Goal: Task Accomplishment & Management: Use online tool/utility

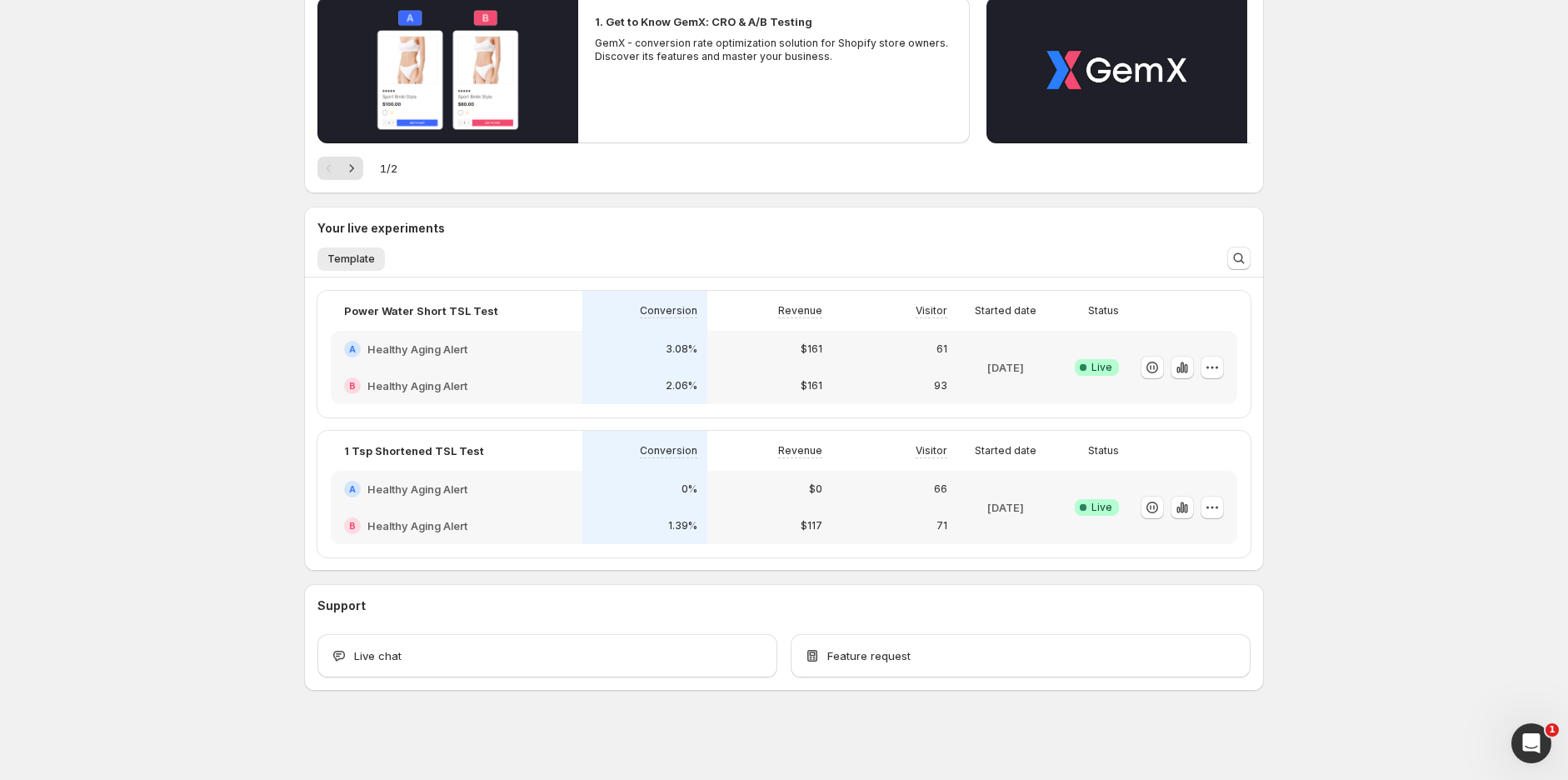
click at [744, 368] on div "$161" at bounding box center [770, 385] width 125 height 36
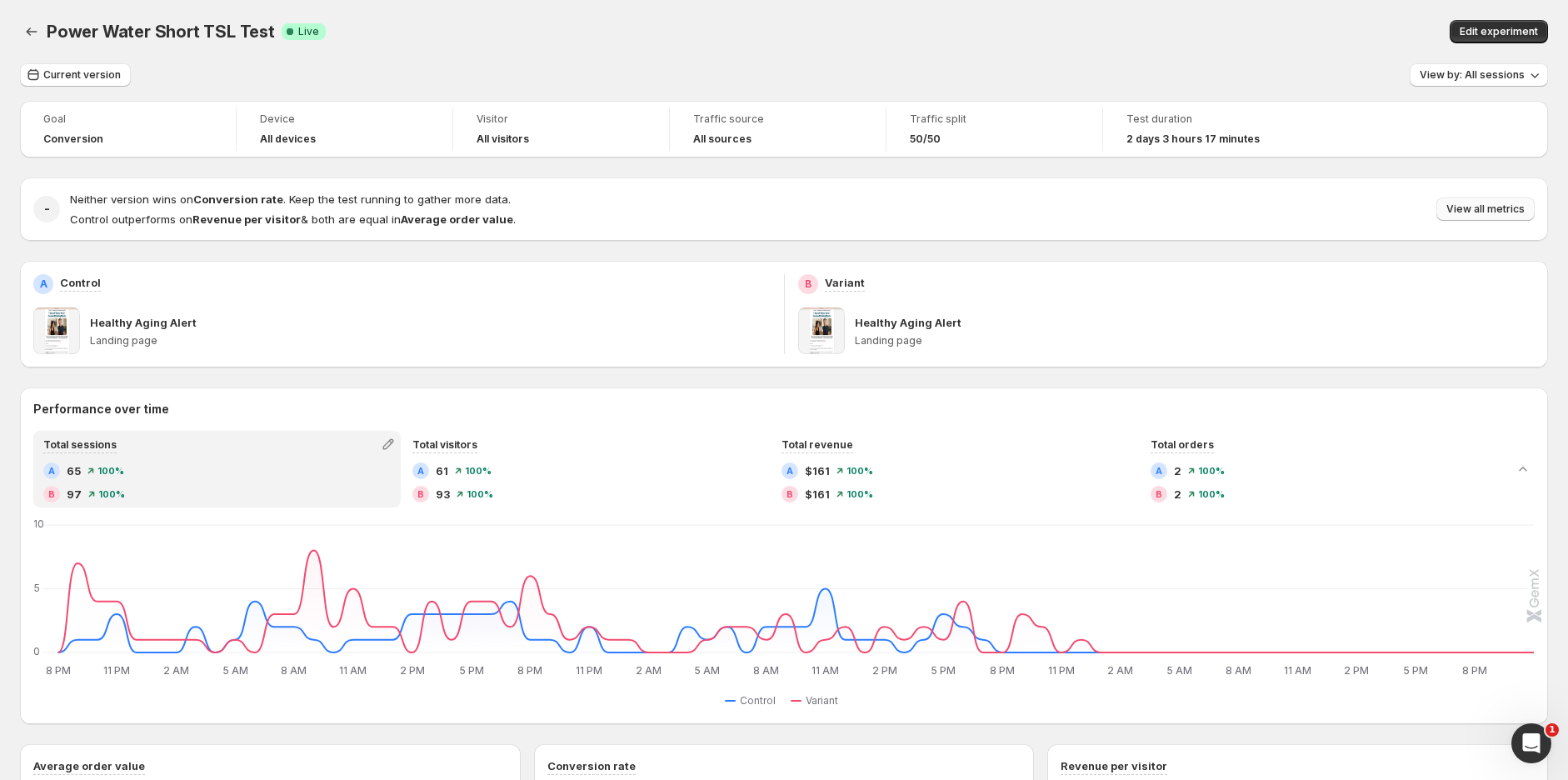
click at [1484, 203] on span "View all metrics" at bounding box center [1485, 209] width 79 height 13
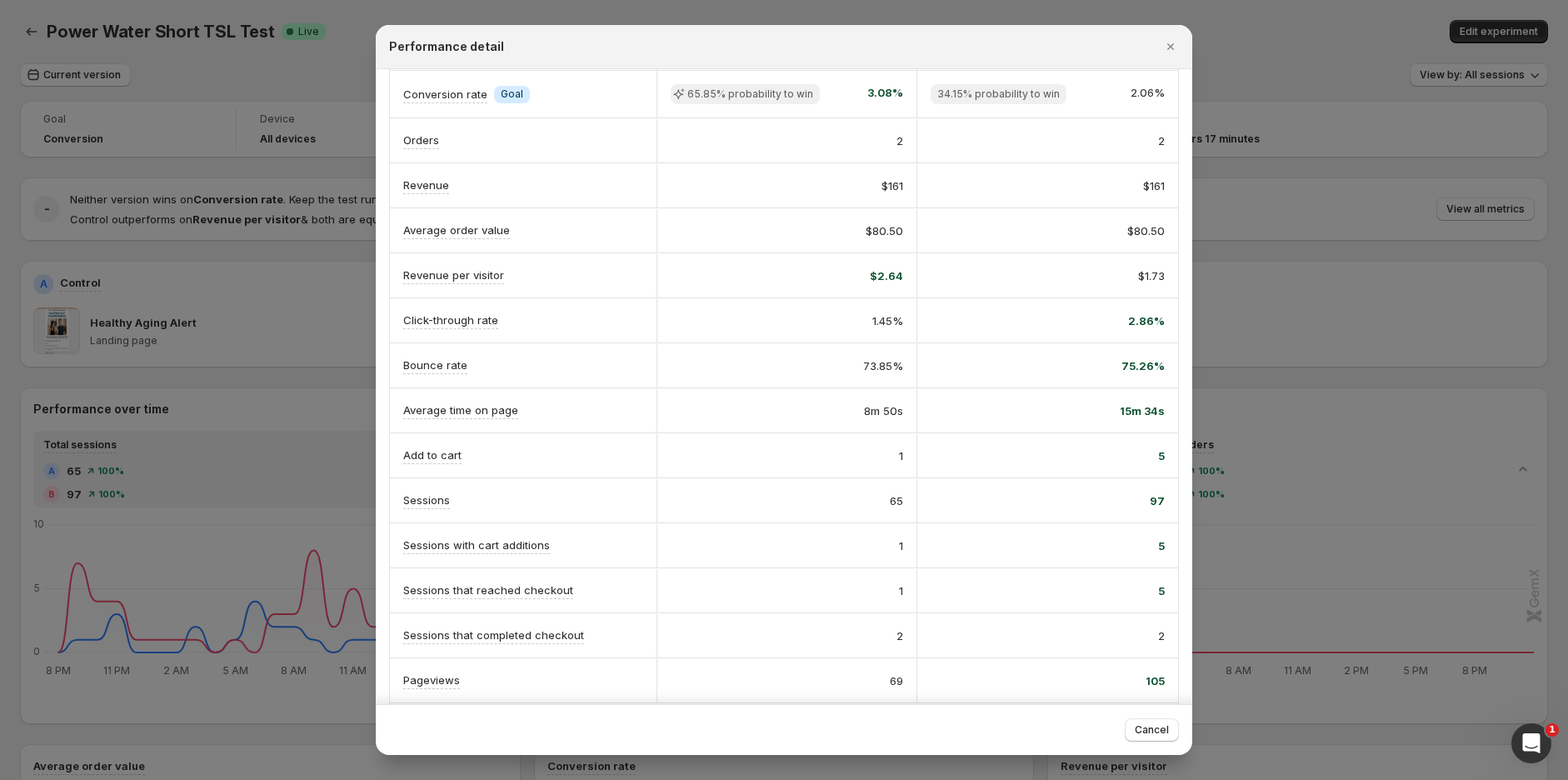
scroll to position [117, 0]
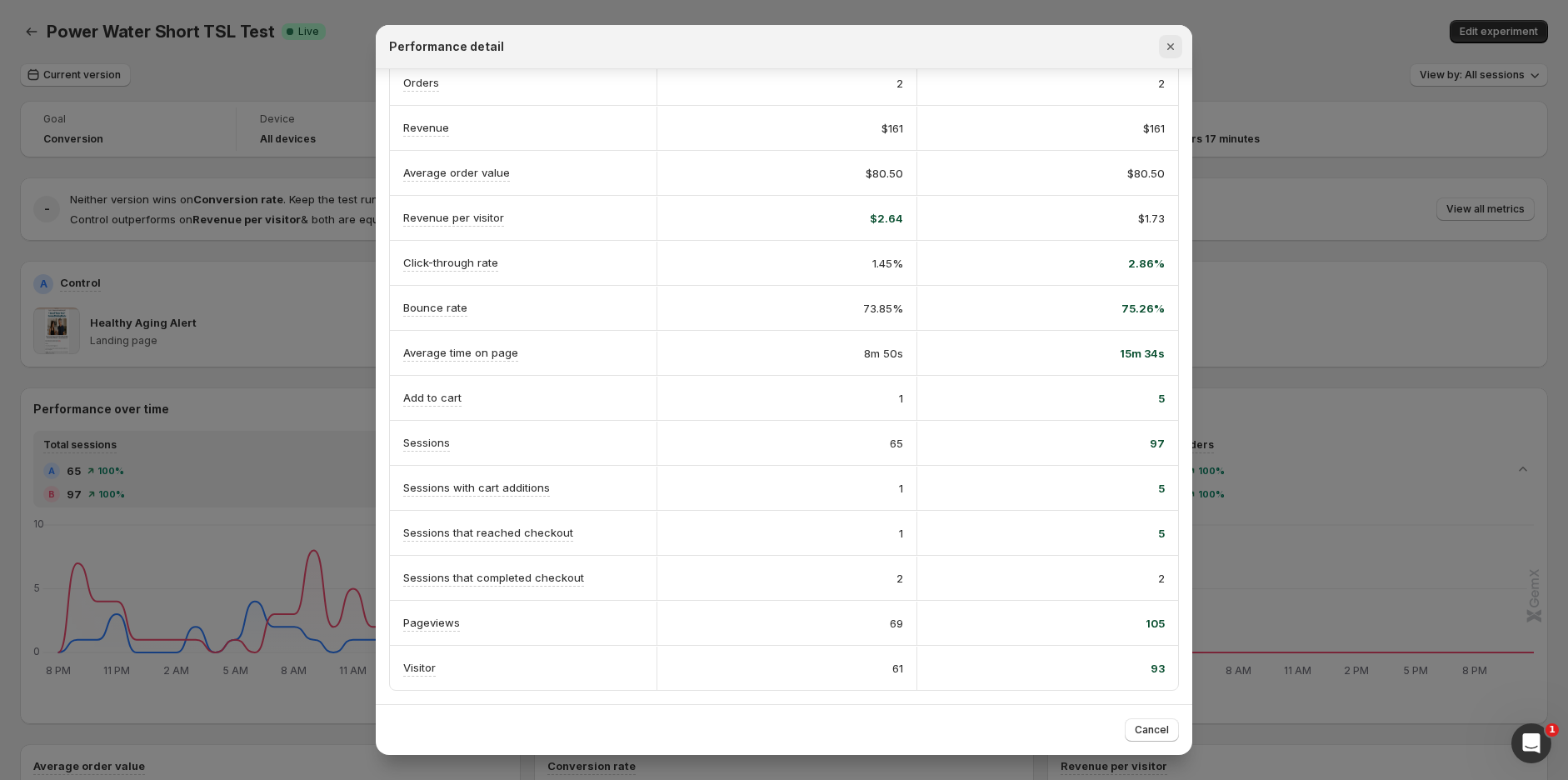
click at [1176, 46] on icon "Close" at bounding box center [1171, 47] width 17 height 17
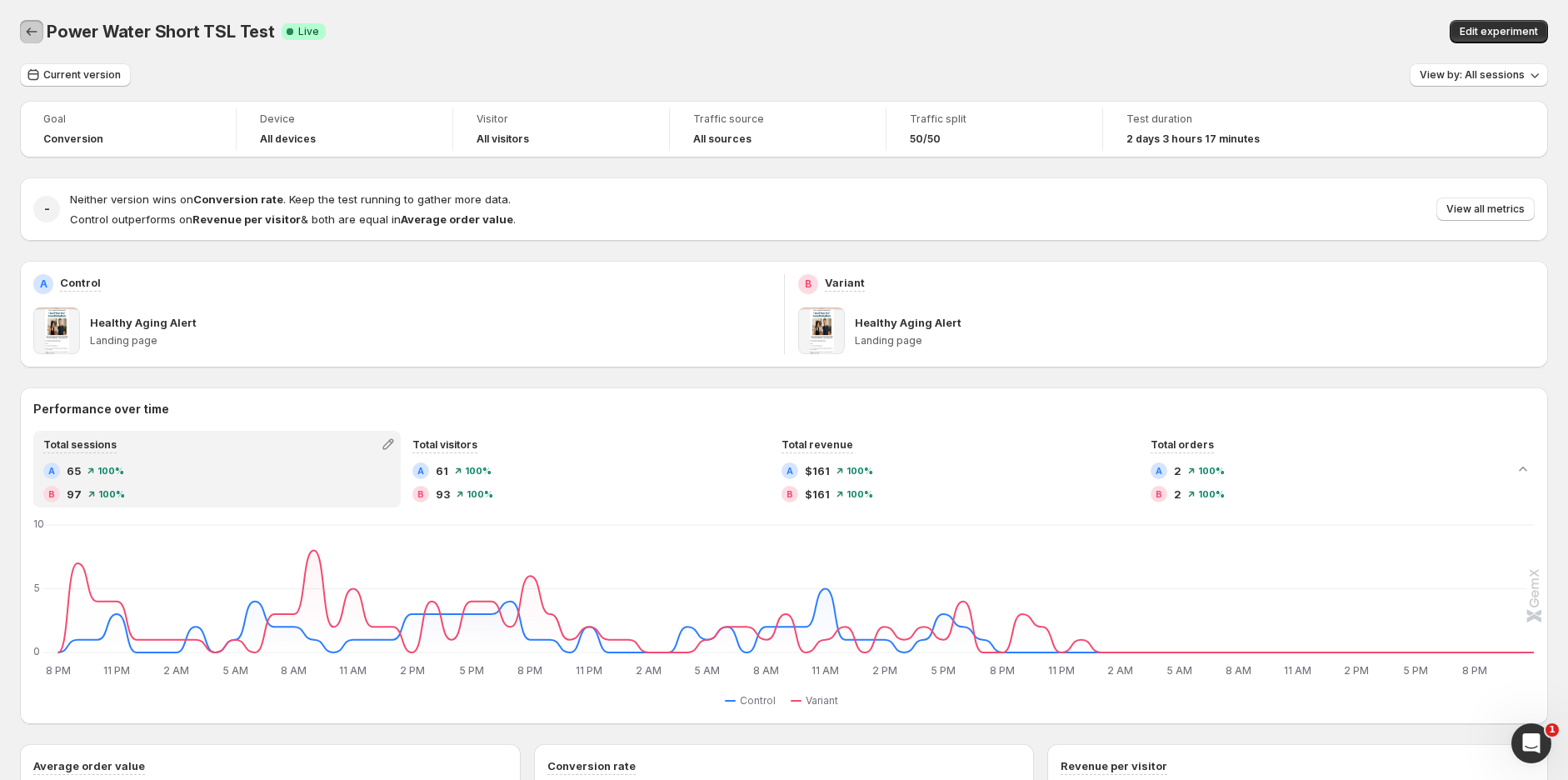
drag, startPoint x: 36, startPoint y: 35, endPoint x: 343, endPoint y: 236, distance: 366.9
click at [36, 34] on icon "Back" at bounding box center [32, 32] width 17 height 17
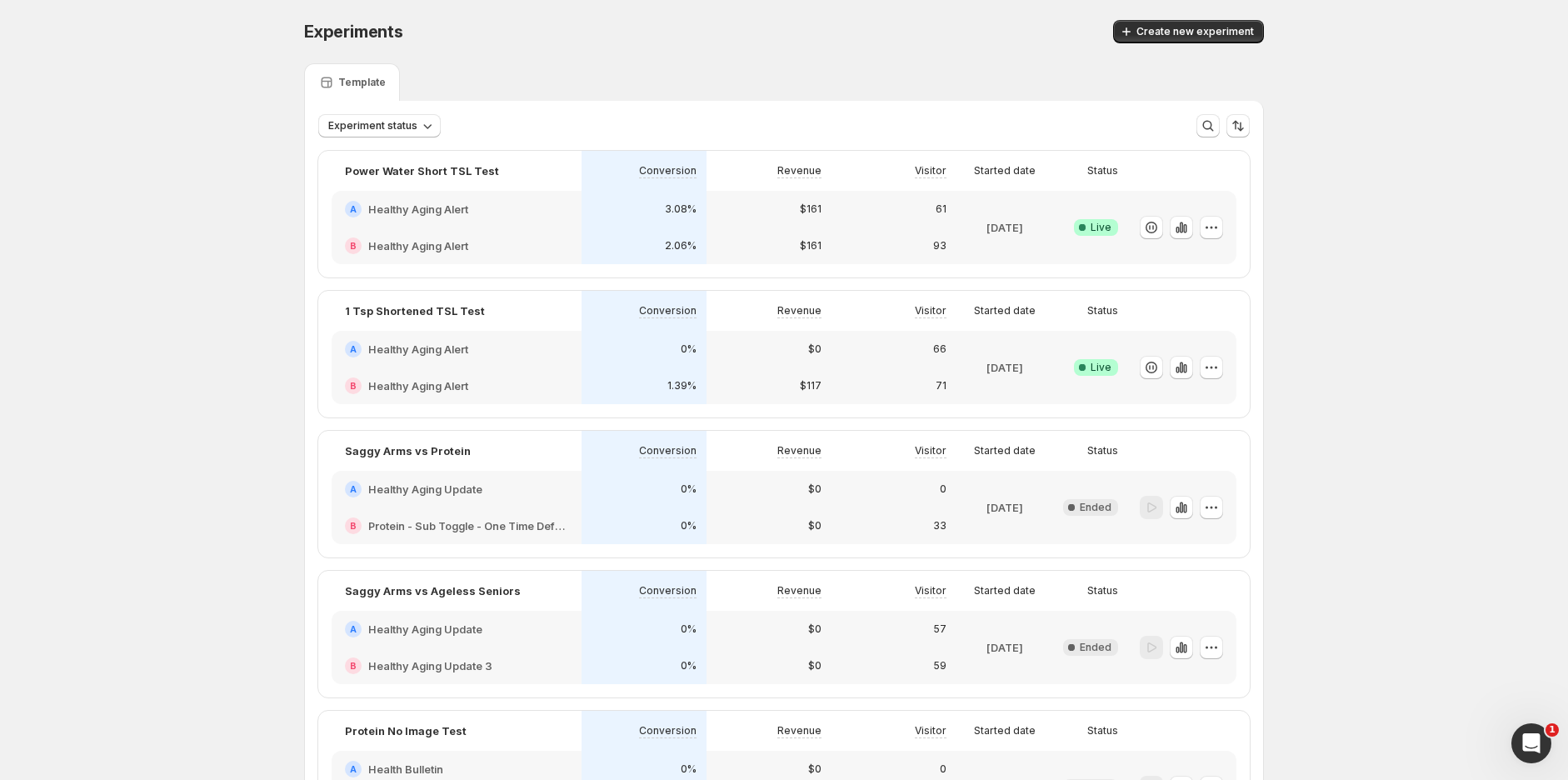
click at [582, 365] on div "A Healthy Aging Alert" at bounding box center [456, 349] width 250 height 36
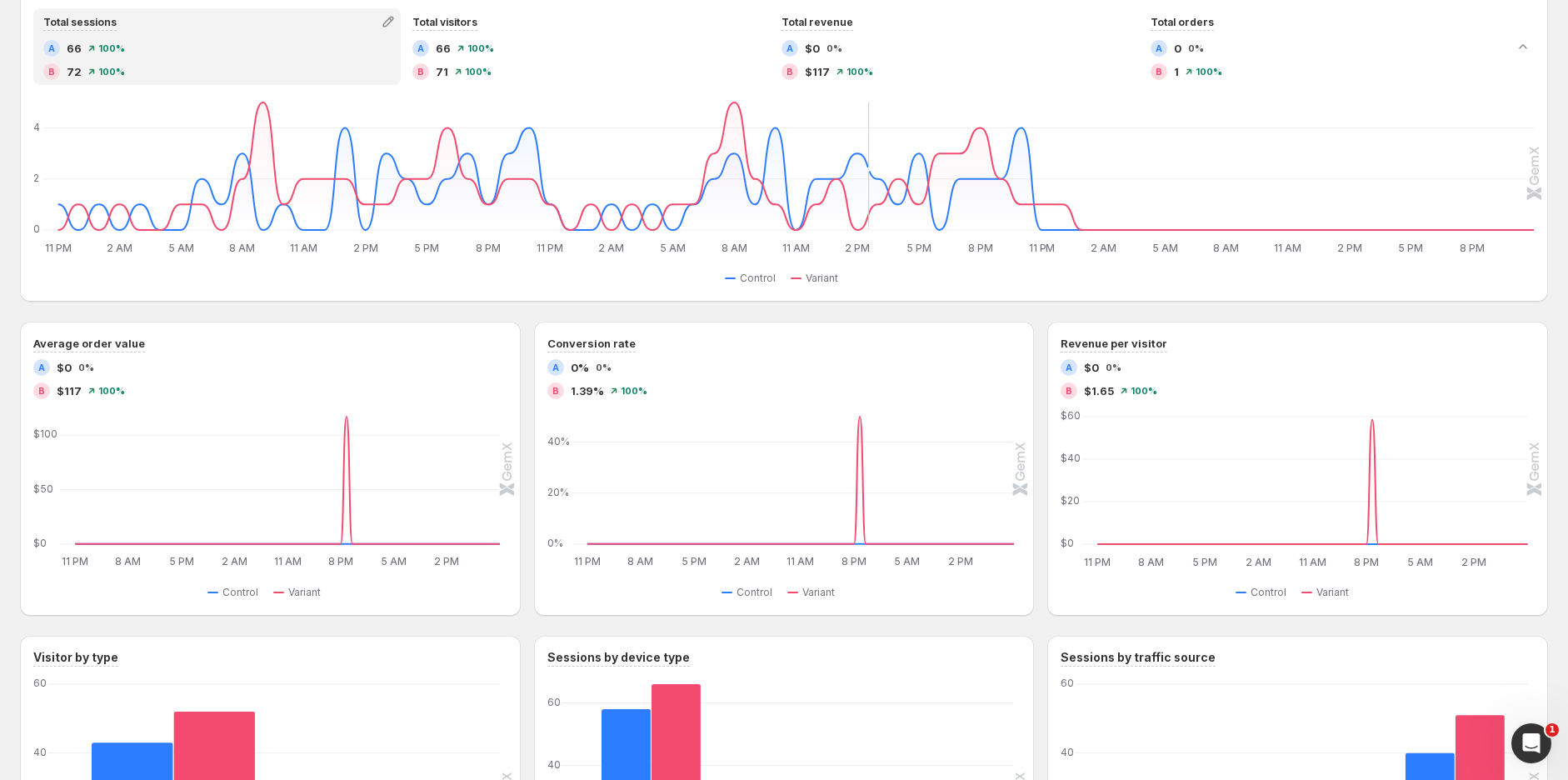
scroll to position [185, 0]
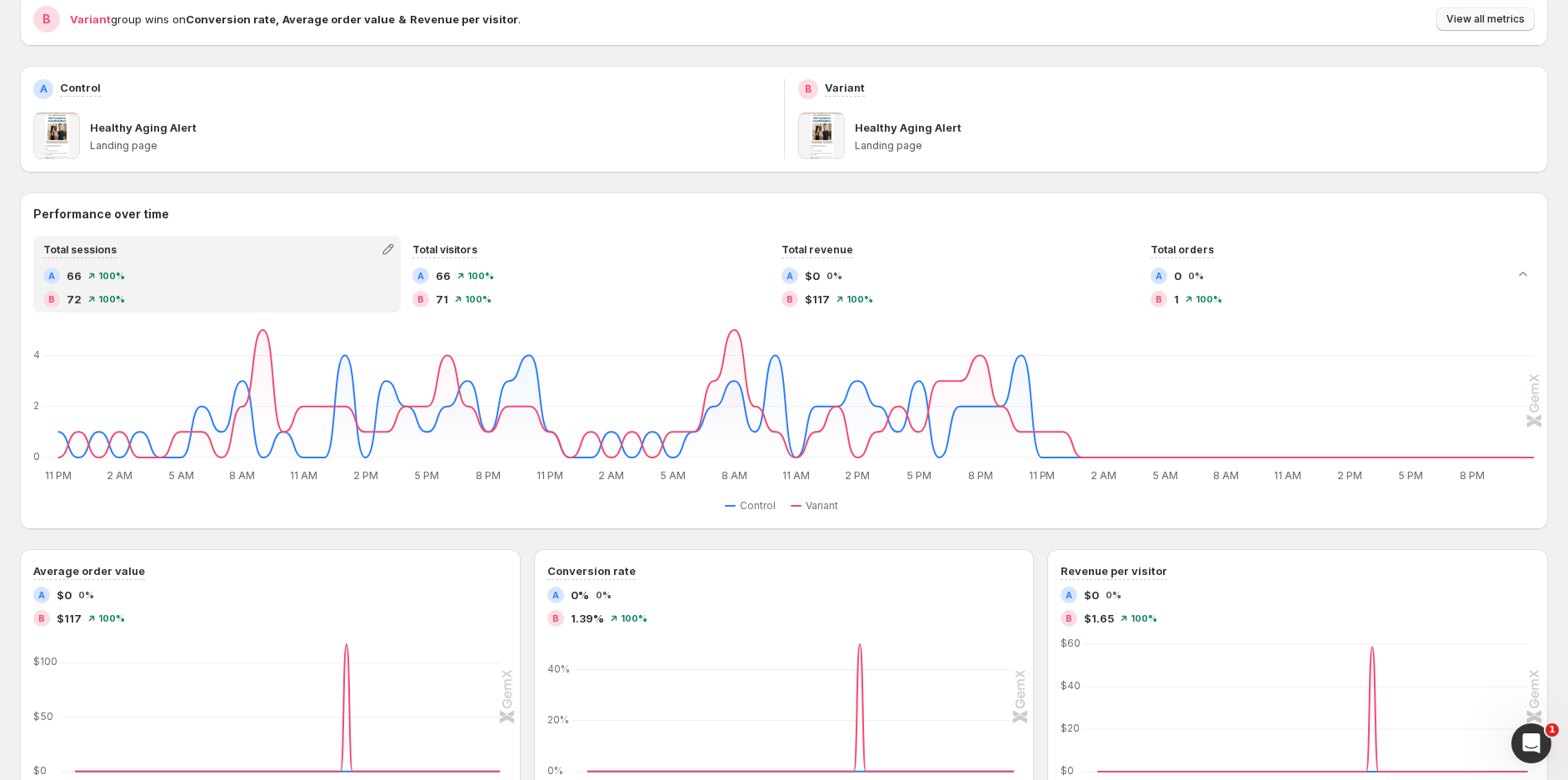
click at [1504, 22] on span "View all metrics" at bounding box center [1485, 19] width 79 height 13
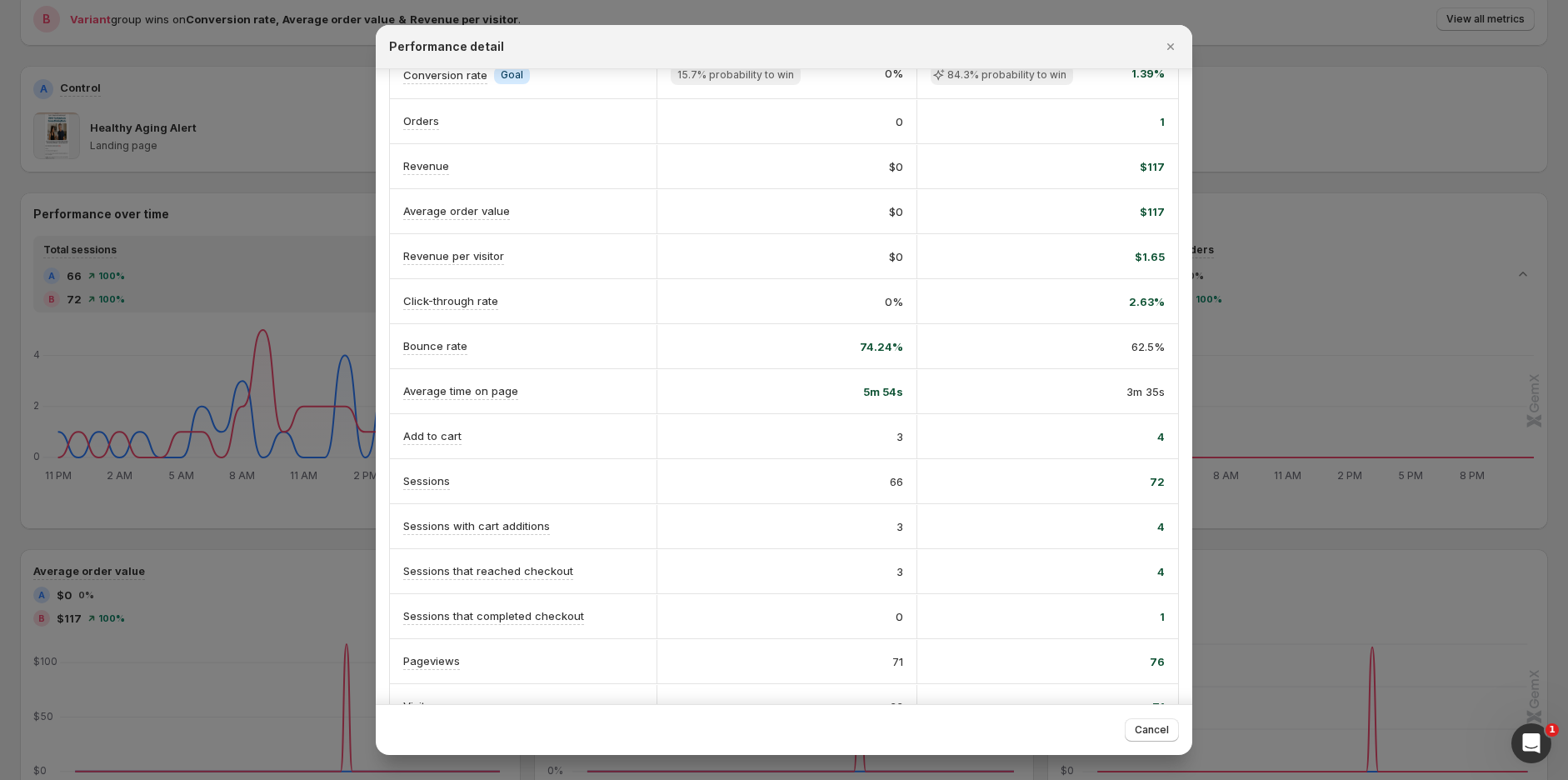
scroll to position [117, 0]
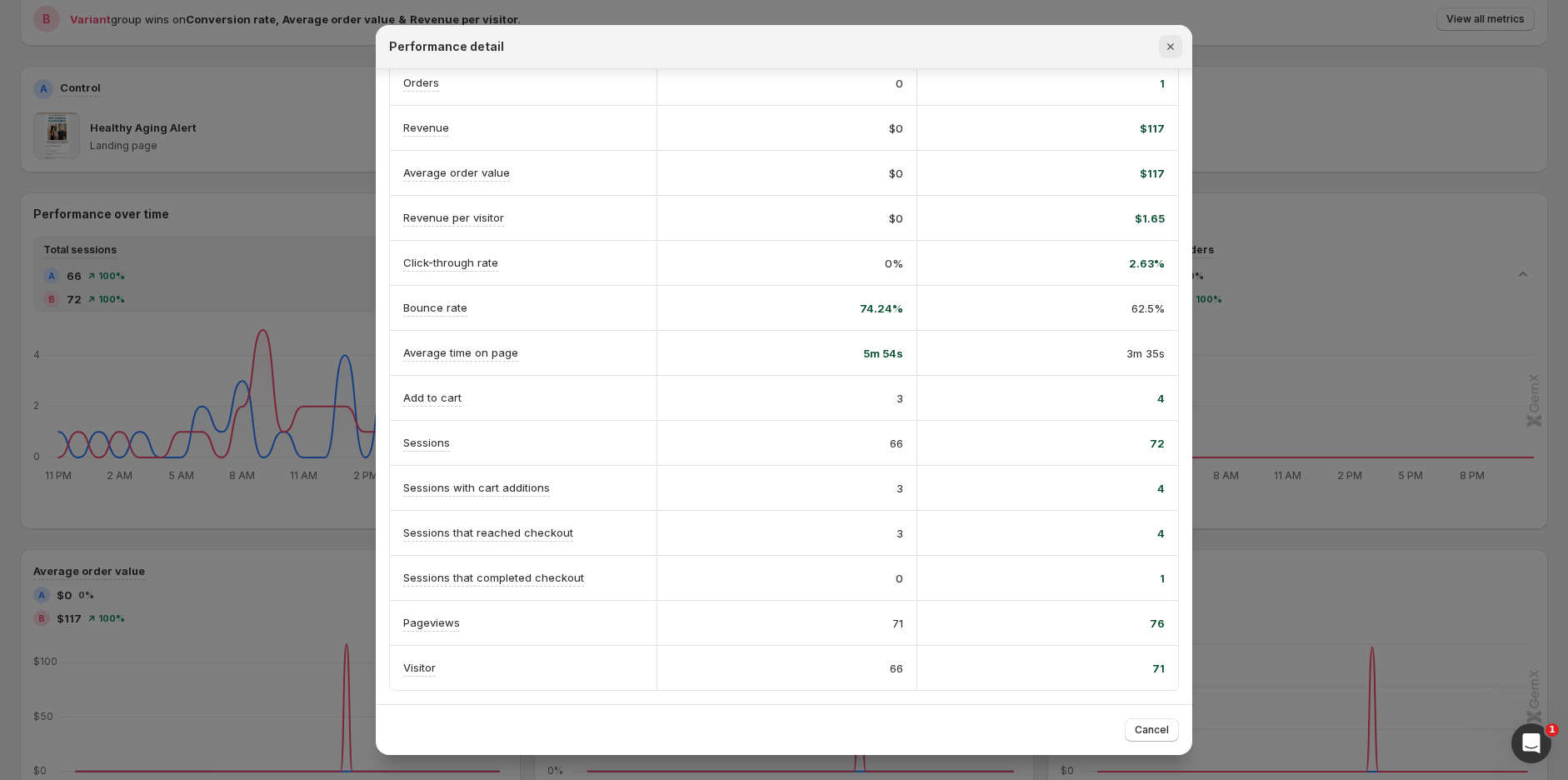
click at [1172, 45] on icon "Close" at bounding box center [1170, 46] width 7 height 7
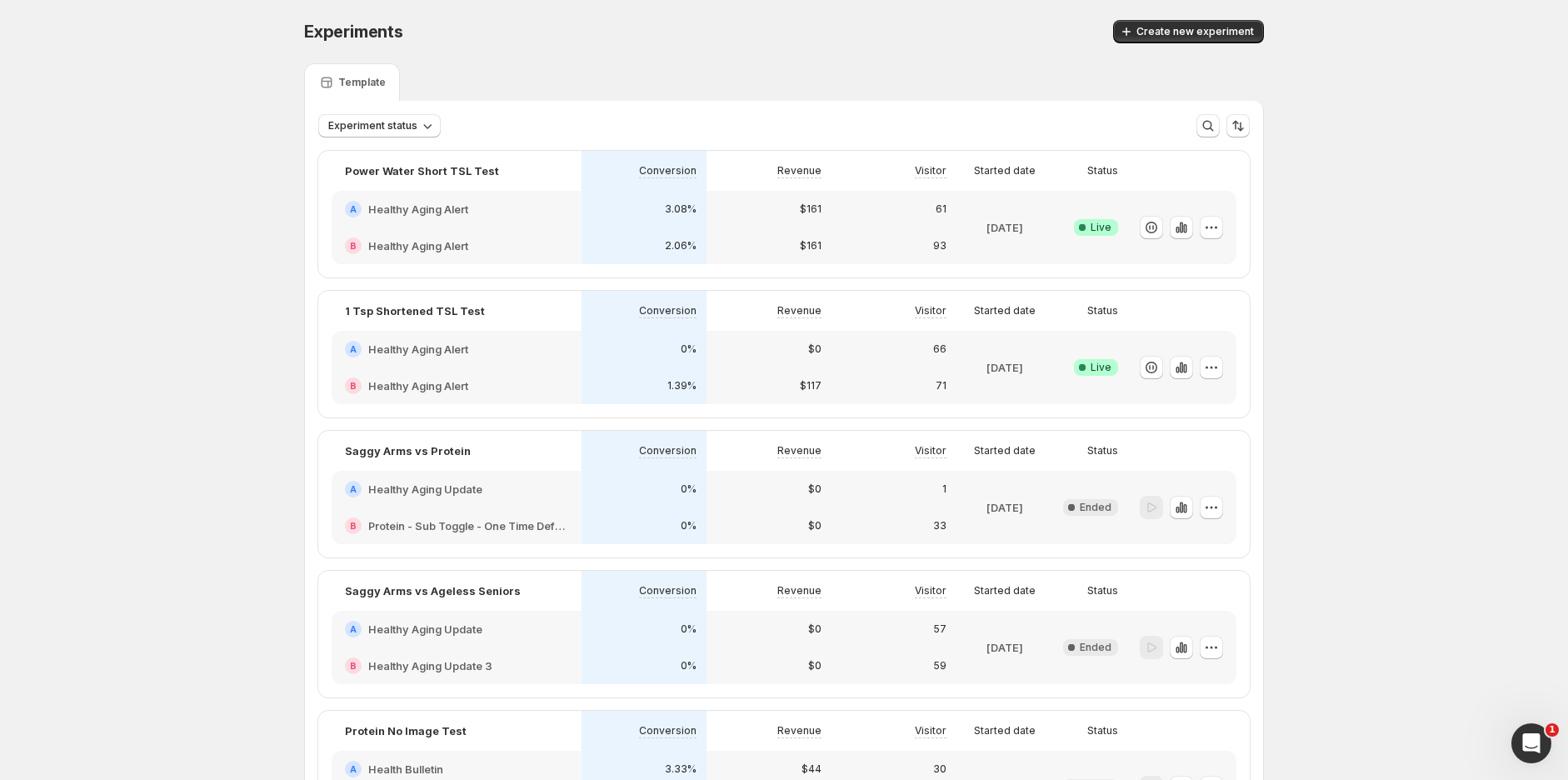
click at [539, 211] on div "A Healthy Aging Alert" at bounding box center [456, 209] width 223 height 17
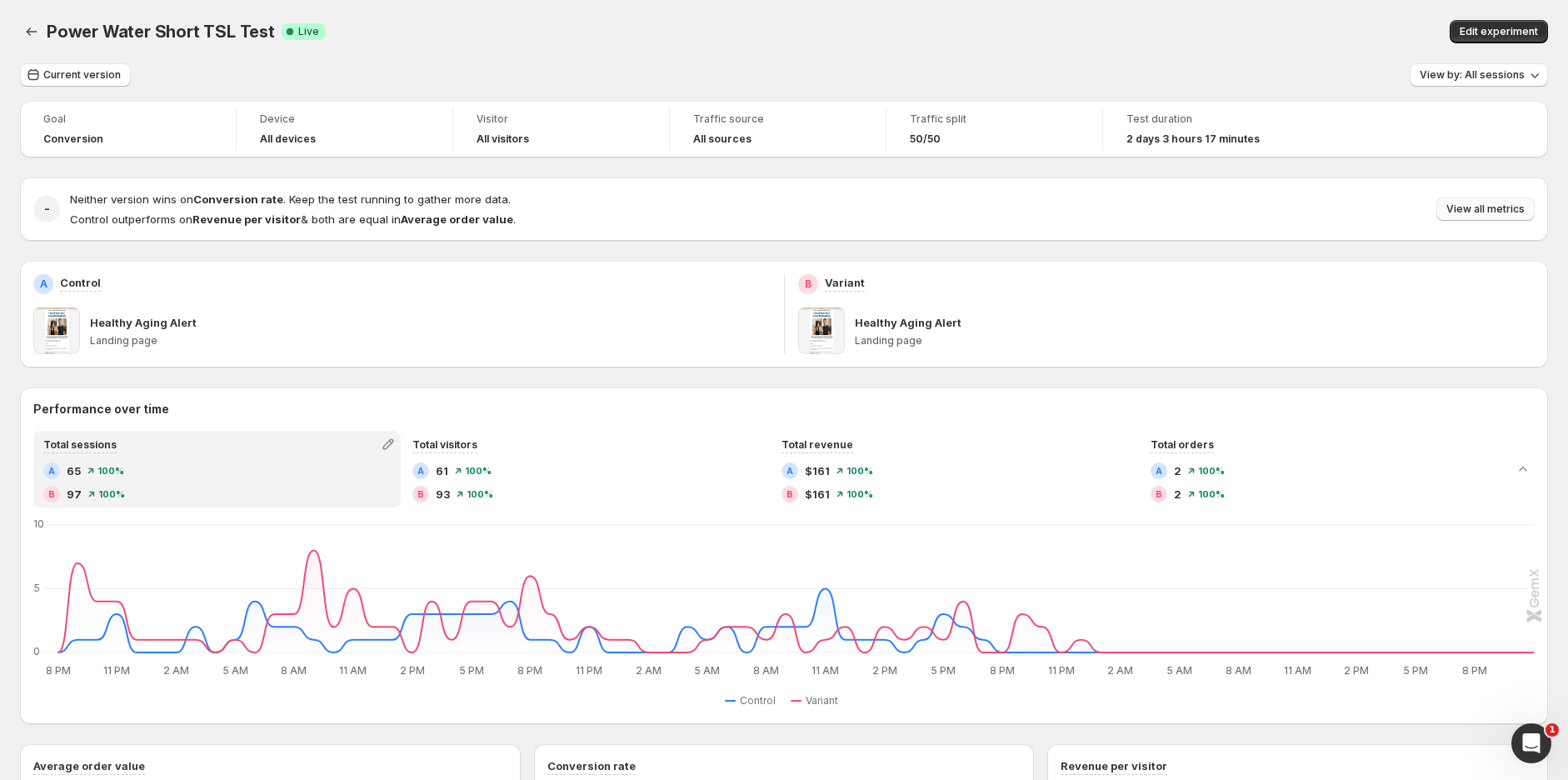
click at [1516, 209] on span "View all metrics" at bounding box center [1485, 209] width 79 height 13
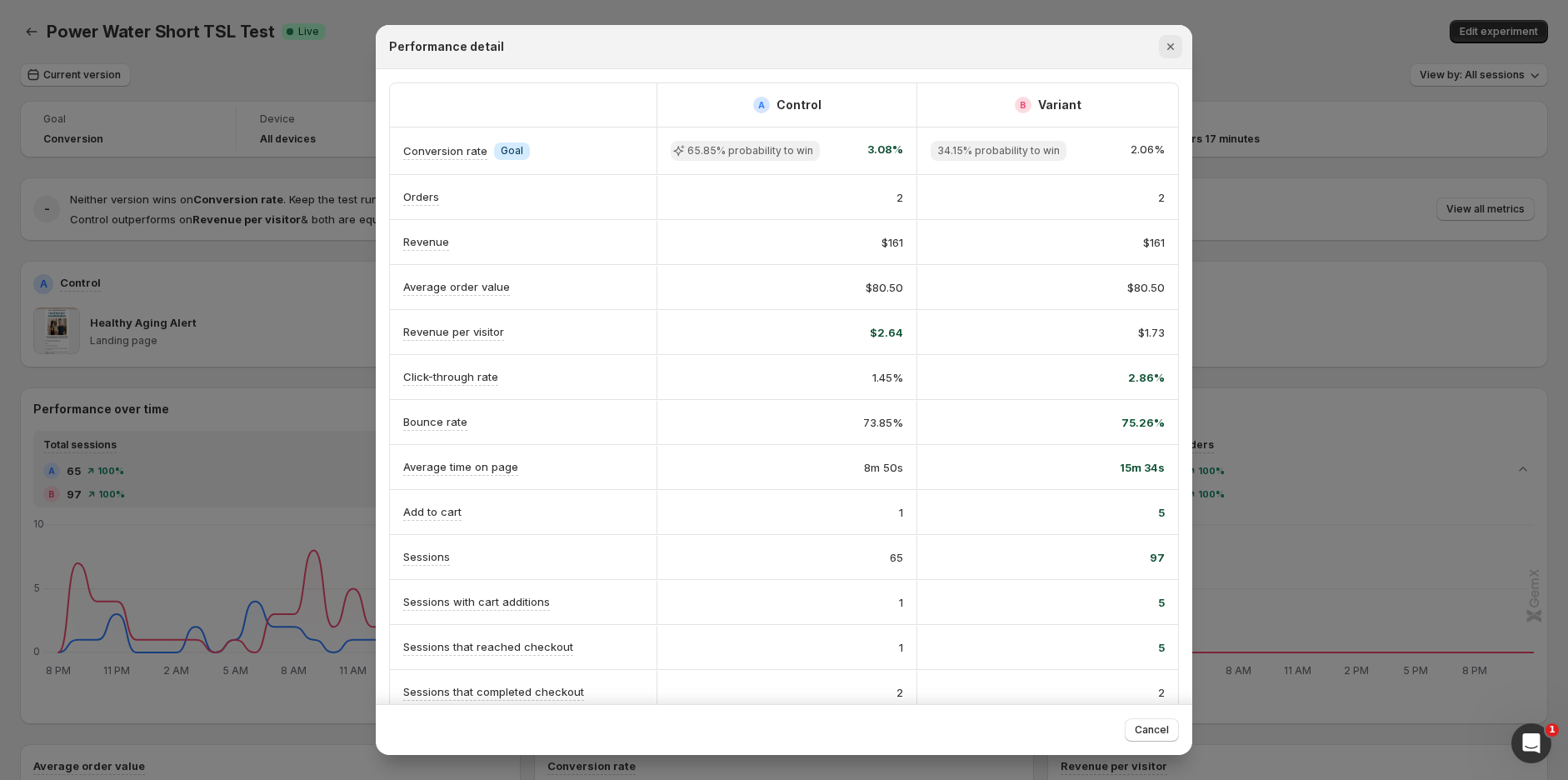
click at [1172, 42] on icon "Close" at bounding box center [1171, 47] width 17 height 17
